Goal: Entertainment & Leisure: Consume media (video, audio)

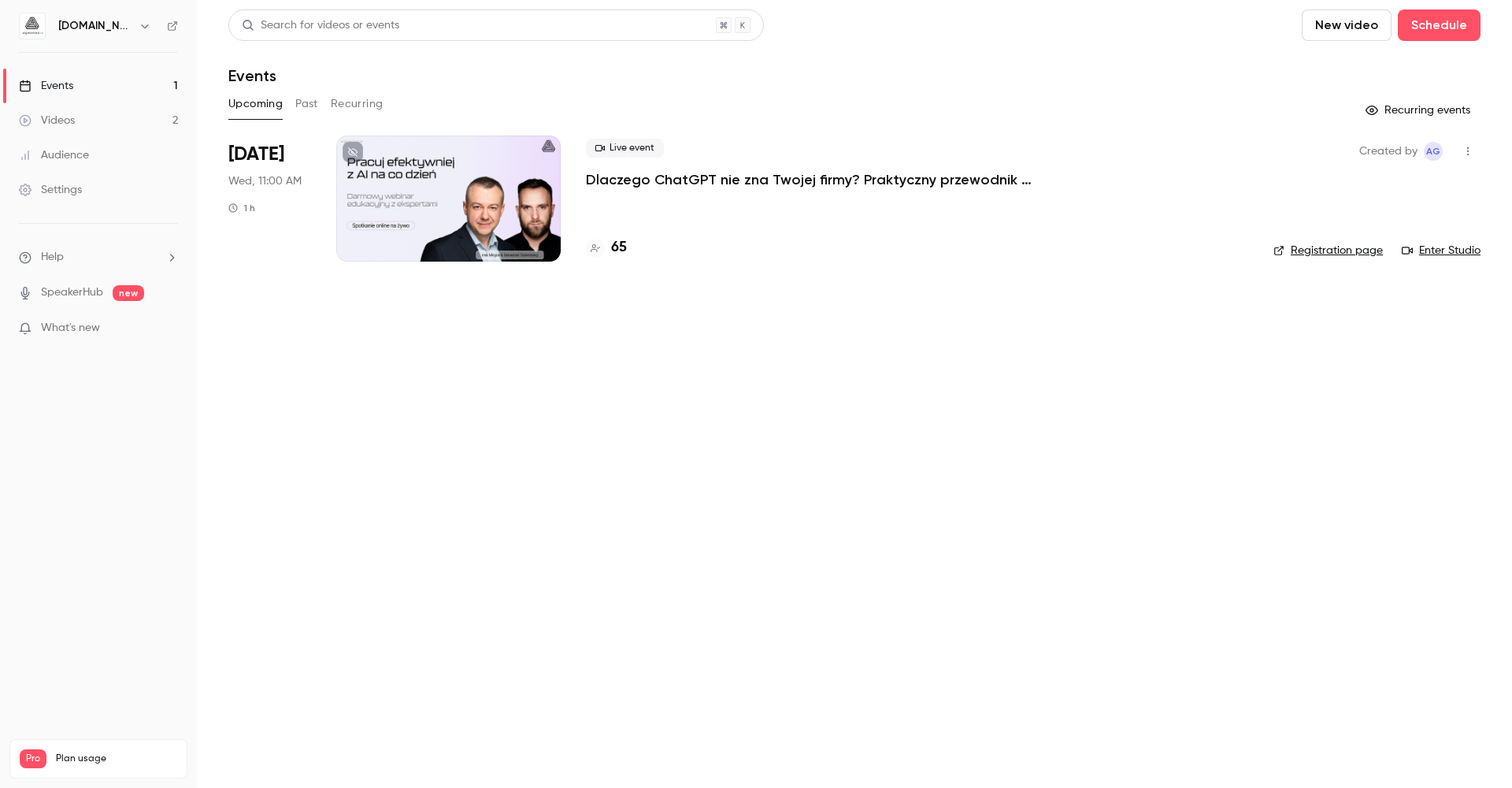
click at [94, 112] on link "Videos 2" at bounding box center [98, 120] width 196 height 35
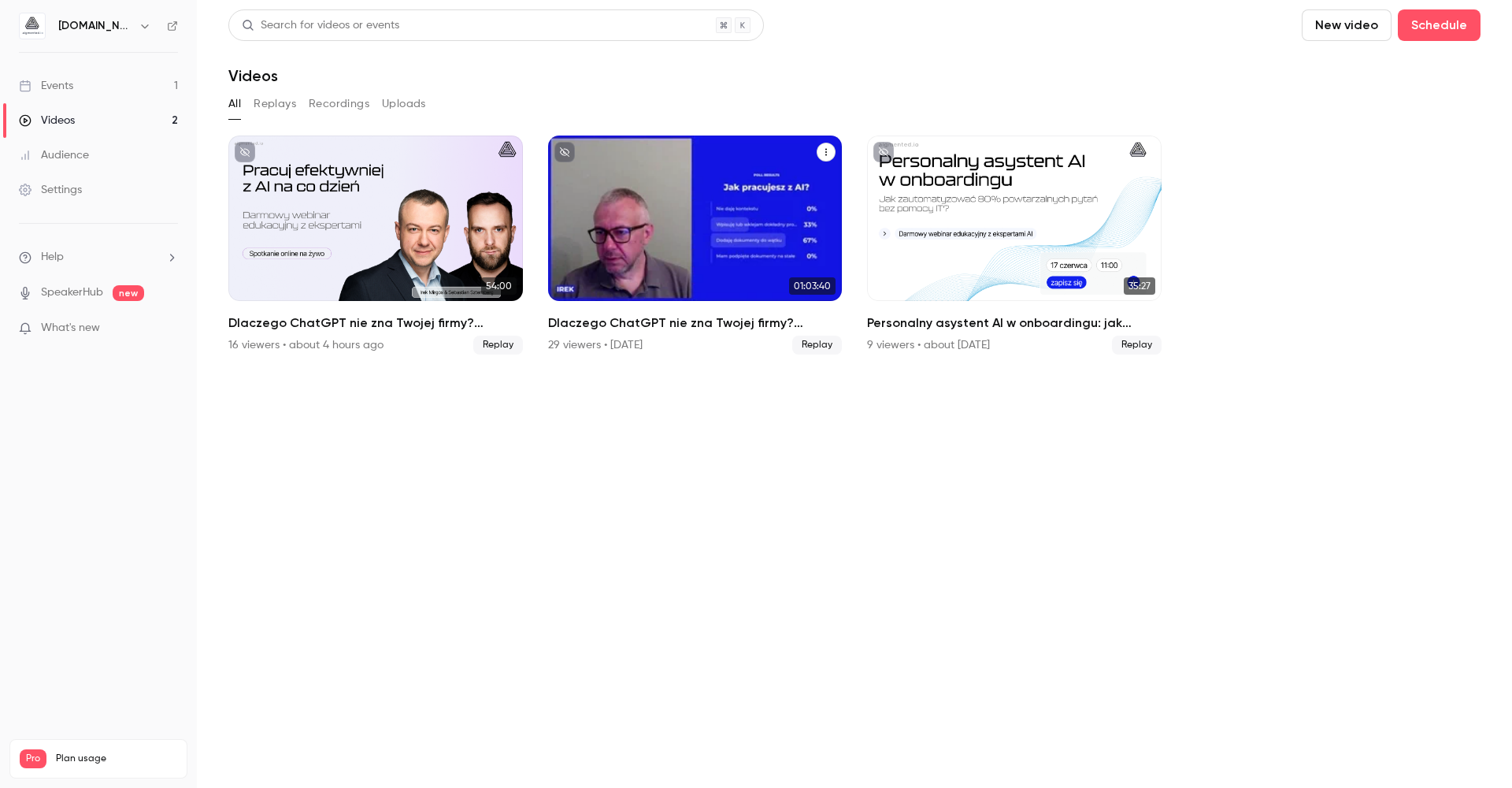
click at [684, 323] on h2 "Dlaczego ChatGPT nie zna Twojej firmy? Praktyczny przewodnik przygotowania wied…" at bounding box center [695, 323] width 294 height 19
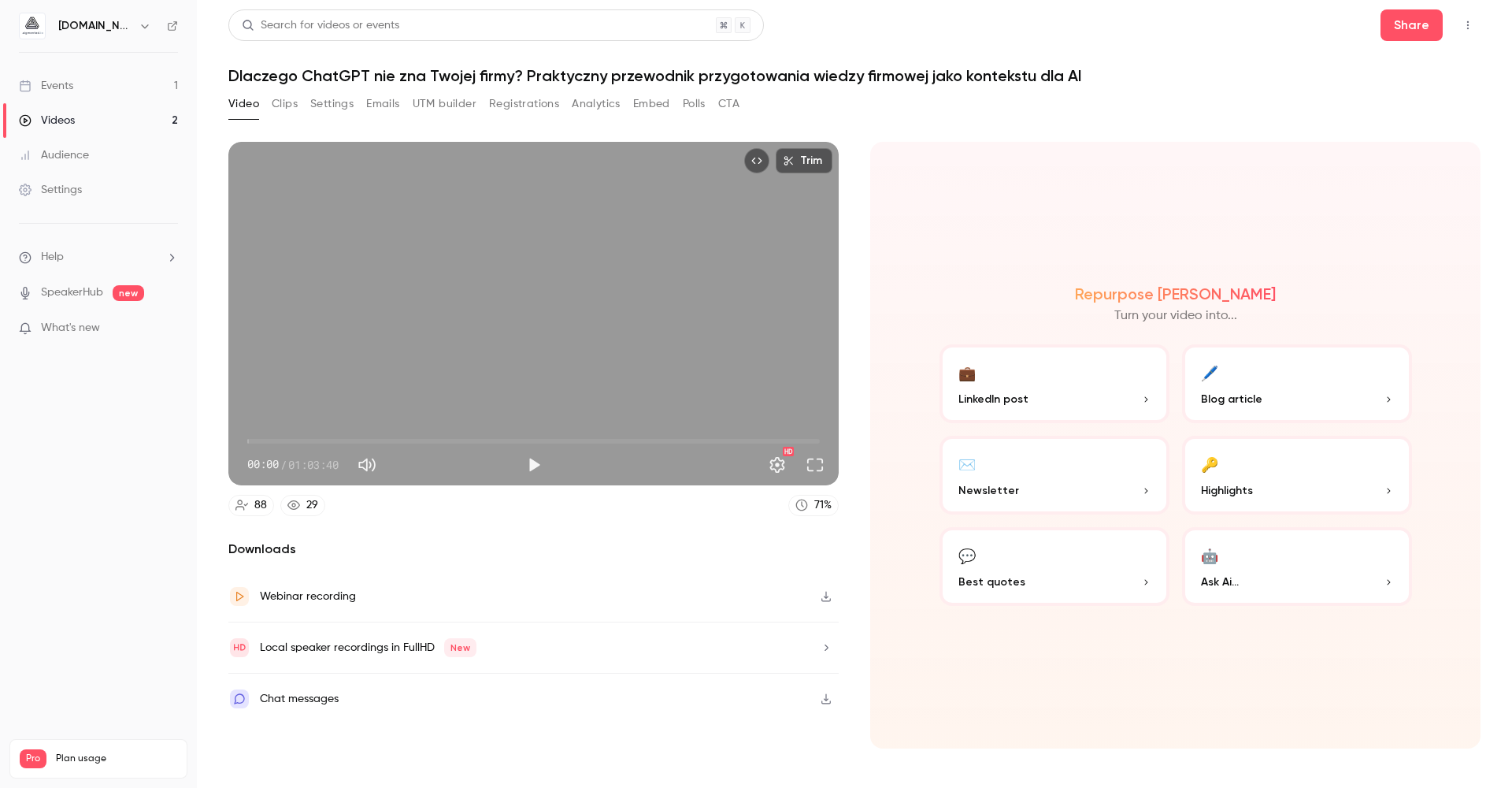
click at [593, 109] on button "Analytics" at bounding box center [596, 104] width 49 height 25
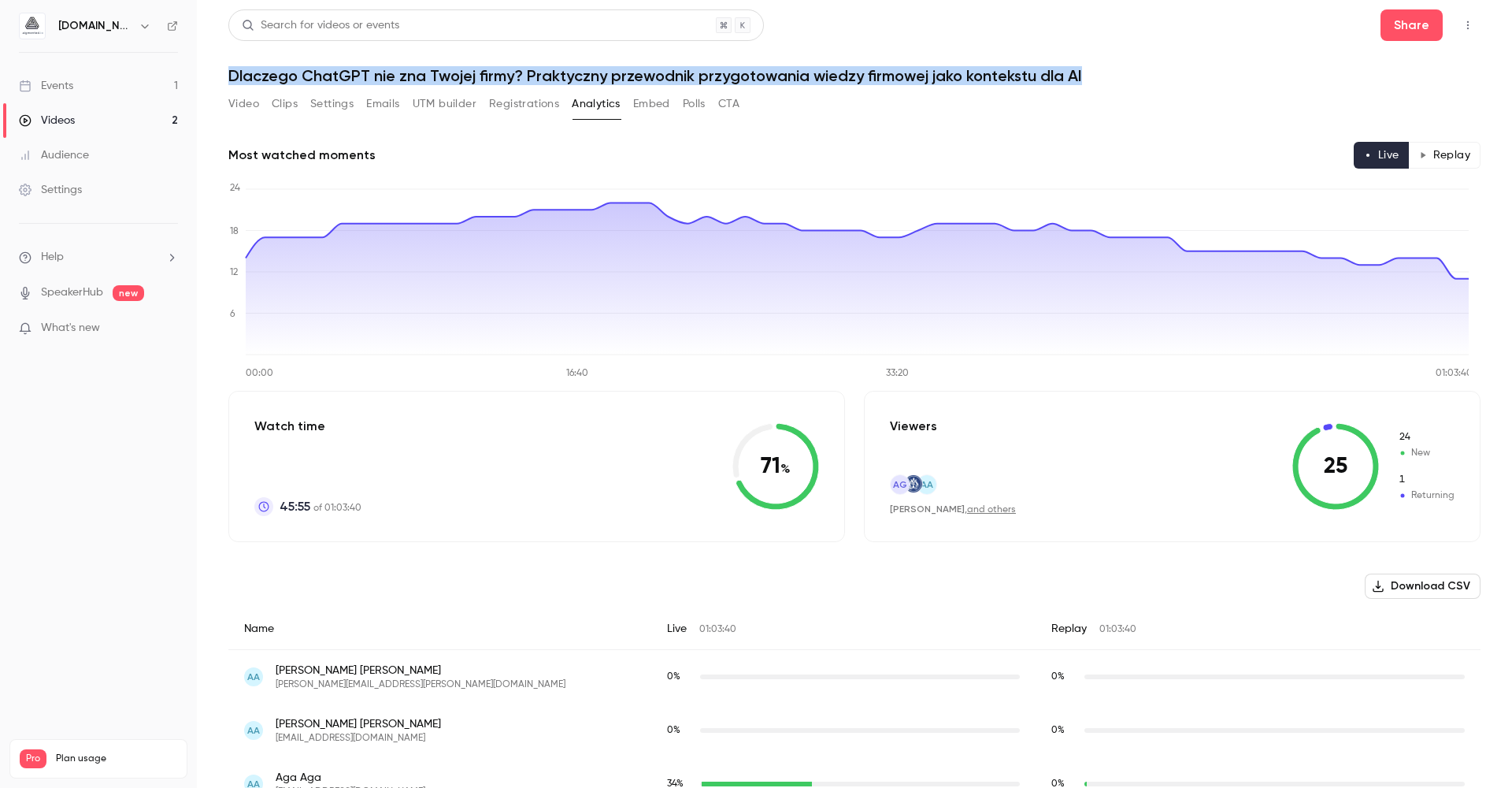
drag, startPoint x: 228, startPoint y: 75, endPoint x: 1106, endPoint y: 71, distance: 878.0
click at [1106, 71] on main "Search for videos or events Share Dlaczego ChatGPT nie zna Twojej firmy? Prakty…" at bounding box center [854, 394] width 1316 height 788
copy h1 "Dlaczego ChatGPT nie zna Twojej firmy? Praktyczny przewodnik przygotowania wied…"
click at [484, 84] on h1 "Dlaczego ChatGPT nie zna Twojej firmy? Praktyczny przewodnik przygotowania wied…" at bounding box center [854, 75] width 1252 height 19
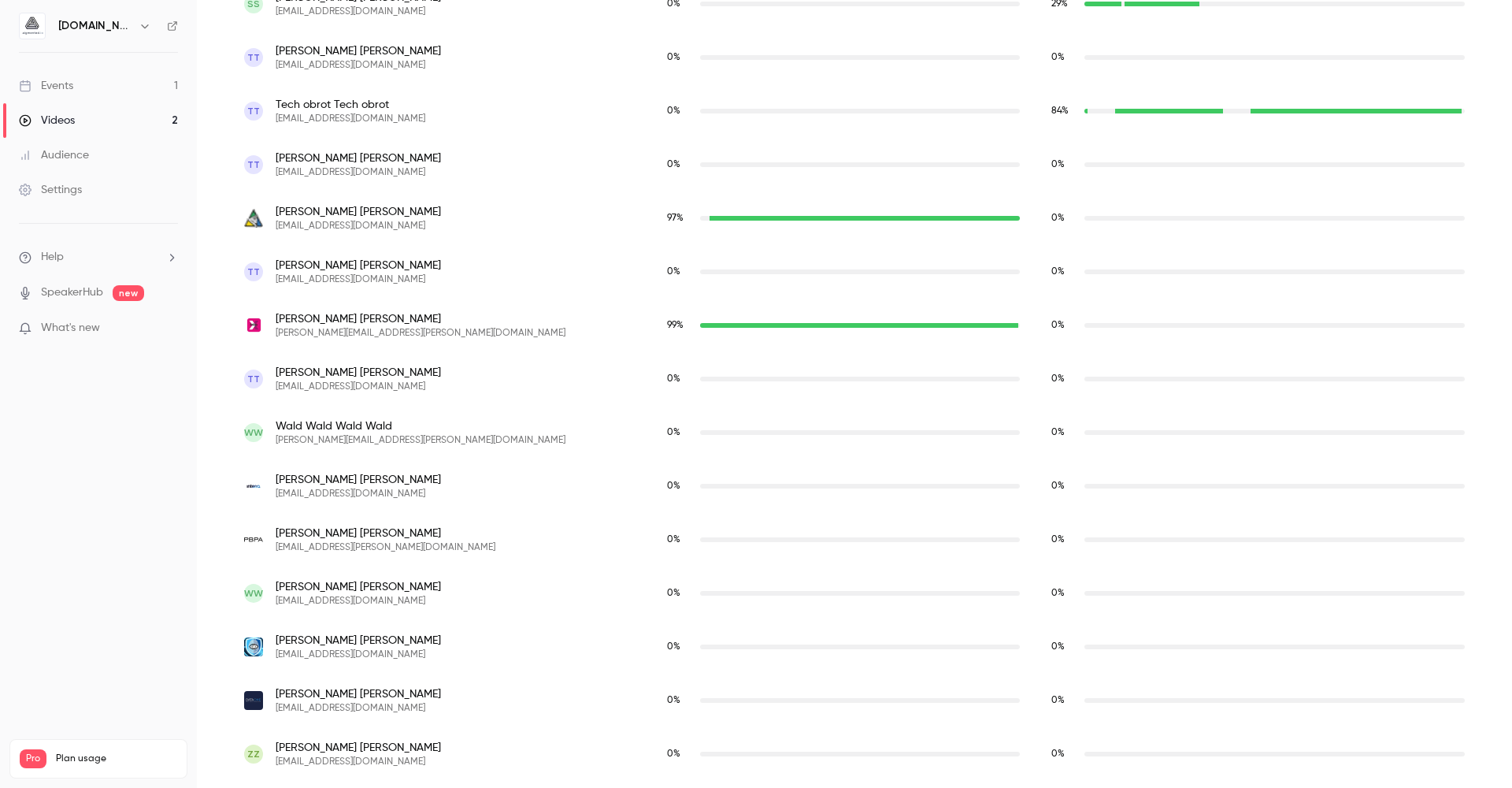
scroll to position [4590, 0]
